Goal: Task Accomplishment & Management: Complete application form

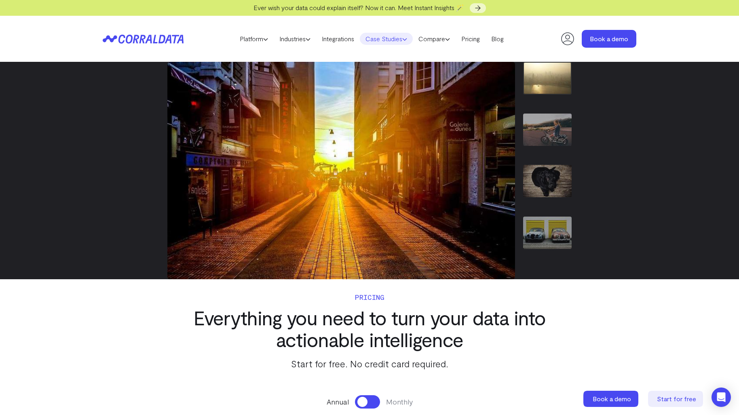
click at [379, 41] on link "Case Studies" at bounding box center [386, 39] width 53 height 12
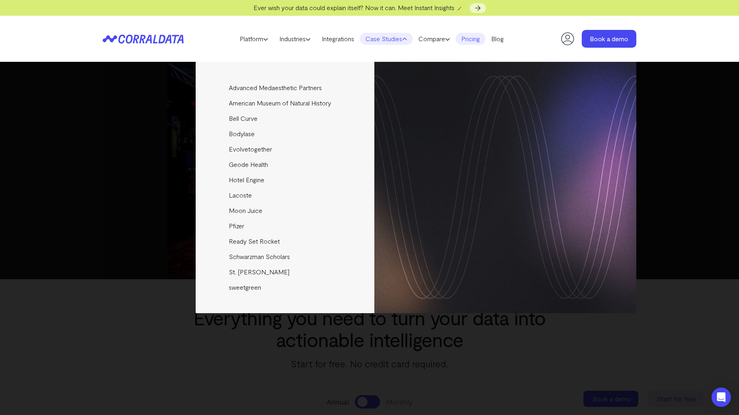
click at [475, 40] on link "Pricing" at bounding box center [471, 39] width 30 height 12
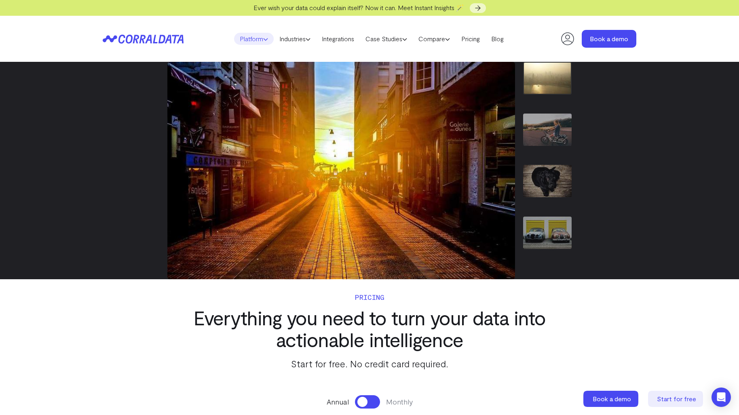
click at [240, 37] on link "Platform" at bounding box center [254, 39] width 40 height 12
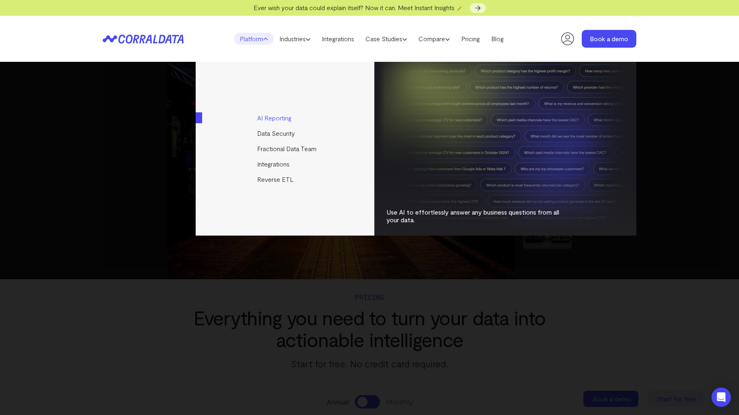
click at [280, 119] on link "AI Reporting" at bounding box center [286, 117] width 180 height 15
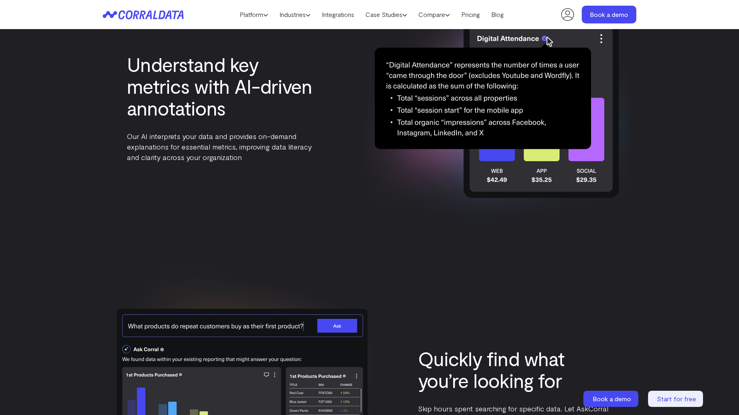
scroll to position [2100, 0]
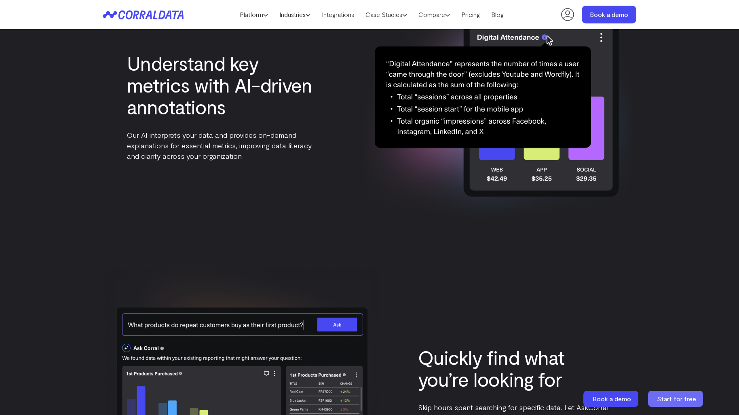
click at [663, 392] on icon at bounding box center [675, 399] width 55 height 16
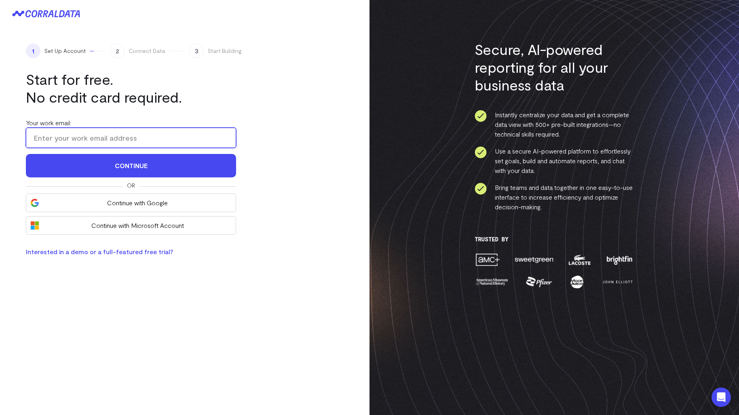
click at [165, 142] on input "Your work email:" at bounding box center [131, 138] width 210 height 20
type input "admin@newshirt.agency"
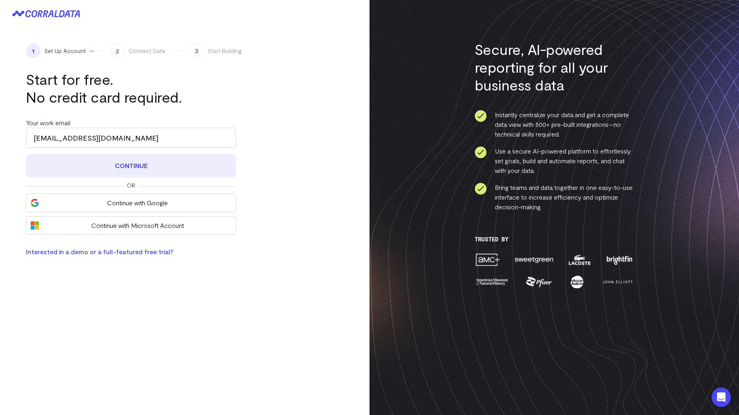
click at [129, 169] on button "Continue" at bounding box center [131, 165] width 210 height 23
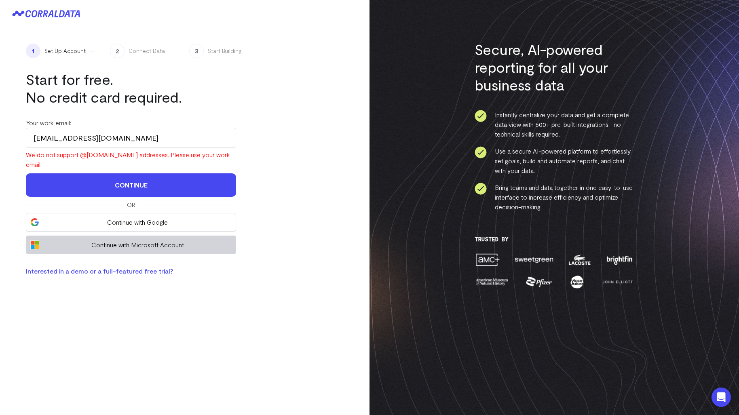
click at [134, 250] on button "Continue with Microsoft Account" at bounding box center [131, 245] width 210 height 19
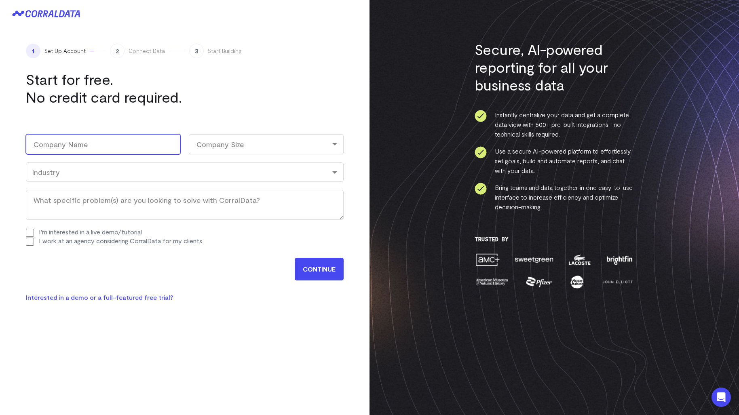
click at [134, 146] on input "Company Name (Required)" at bounding box center [103, 144] width 155 height 20
type input "New Shirt Agency"
click at [241, 142] on div "Company Size" at bounding box center [266, 144] width 155 height 20
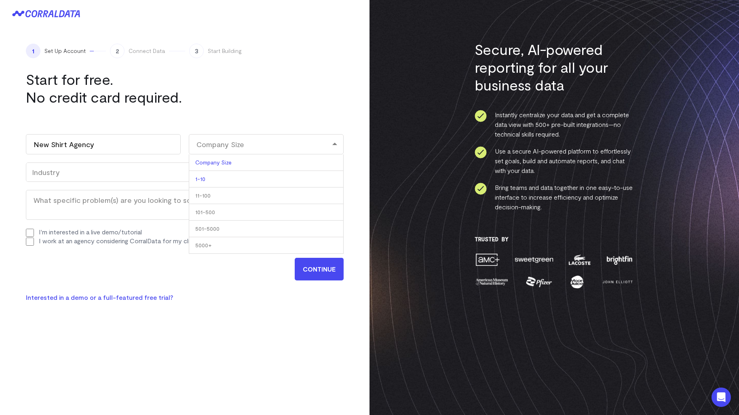
click at [222, 178] on li "1-10" at bounding box center [266, 179] width 155 height 17
select select "1-10"
click at [141, 173] on div "Industry" at bounding box center [185, 172] width 306 height 9
click at [314, 271] on input "CONTINUE" at bounding box center [319, 269] width 49 height 23
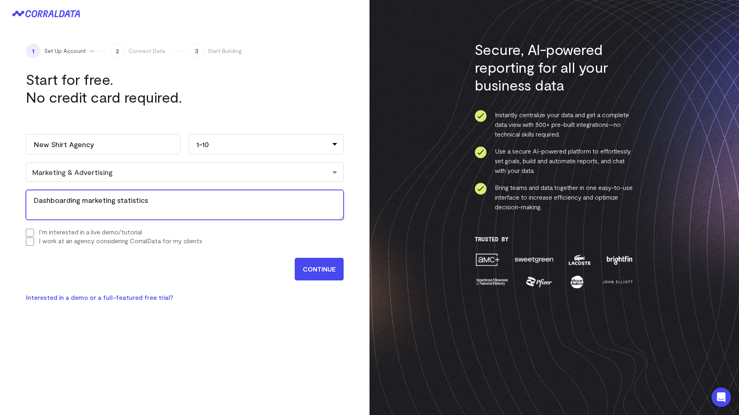
click at [65, 202] on textarea "Dashboarding marketing statistics" at bounding box center [185, 205] width 318 height 30
type textarea "Dash boarding marketing statistics"
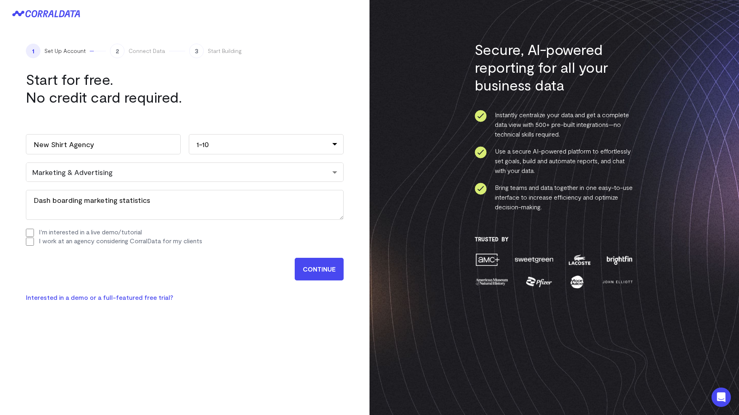
click at [320, 270] on input "CONTINUE" at bounding box center [319, 269] width 49 height 23
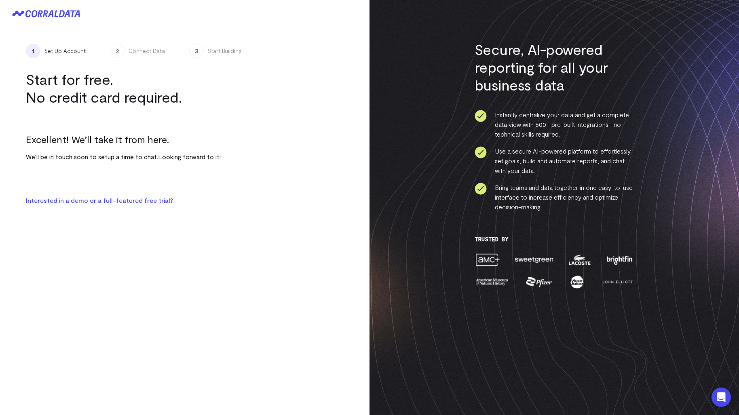
click at [149, 201] on link "Interested in a demo or a full-featured free trial?" at bounding box center [99, 201] width 147 height 8
